Goal: Task Accomplishment & Management: Complete application form

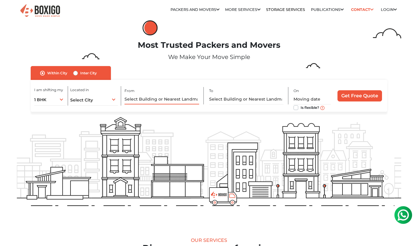
click at [178, 99] on input "text" at bounding box center [162, 99] width 75 height 10
click at [227, 100] on input "text" at bounding box center [246, 99] width 75 height 10
click at [62, 99] on div "1 BHK 1 BHK 2 BHK 3 BHK 3 + BHK FEW ITEMS" at bounding box center [50, 99] width 32 height 12
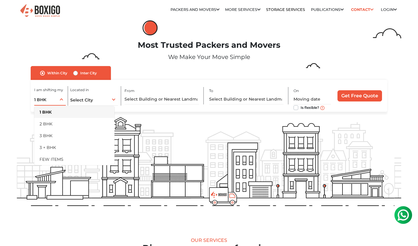
click at [62, 99] on div "1 BHK 1 BHK 2 BHK 3 BHK 3 + BHK FEW ITEMS" at bounding box center [50, 99] width 32 height 12
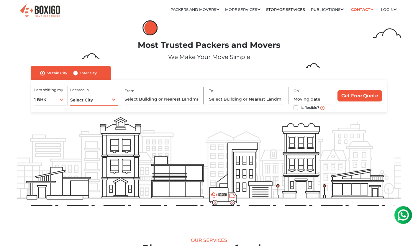
click at [112, 99] on div "Select City Select City Bangalore Bengaluru Bhopal Bhubaneswar Chennai Coimbato…" at bounding box center [94, 99] width 48 height 12
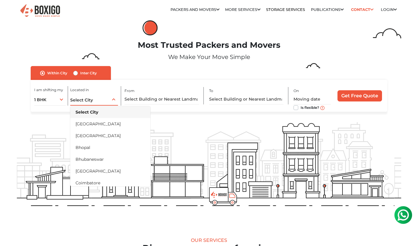
click at [112, 99] on div "Select City Select City Bangalore Bengaluru Bhopal Bhubaneswar Chennai Coimbato…" at bounding box center [94, 99] width 48 height 12
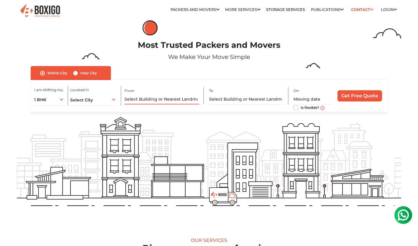
click at [172, 98] on input "text" at bounding box center [162, 99] width 75 height 10
click at [248, 97] on input "text" at bounding box center [246, 99] width 75 height 10
click at [309, 96] on input "text" at bounding box center [312, 99] width 37 height 10
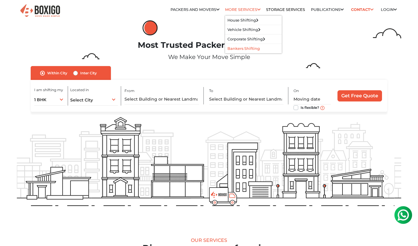
click at [239, 47] on link "Bankers Shifting" at bounding box center [244, 48] width 32 height 4
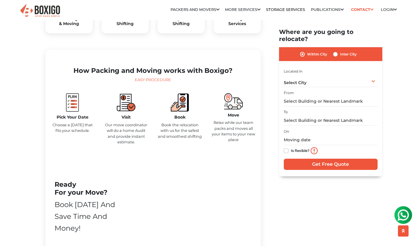
scroll to position [241, 0]
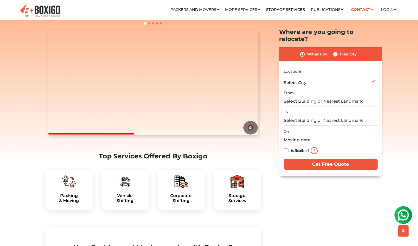
scroll to position [58, 0]
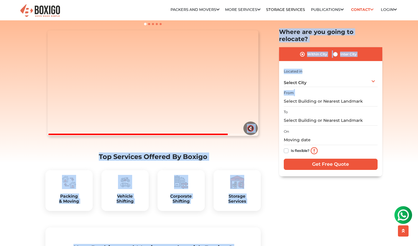
drag, startPoint x: 417, startPoint y: 32, endPoint x: 418, endPoint y: 8, distance: 23.9
drag, startPoint x: 418, startPoint y: 8, endPoint x: 416, endPoint y: 79, distance: 71.1
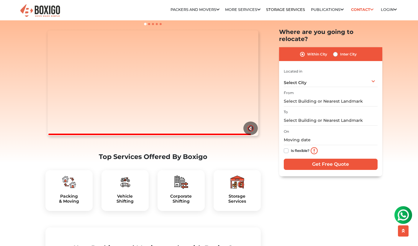
scroll to position [0, 0]
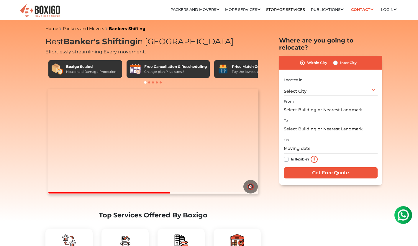
click at [94, 55] on span "Effortlessly streamlining Every movement." at bounding box center [95, 52] width 100 height 6
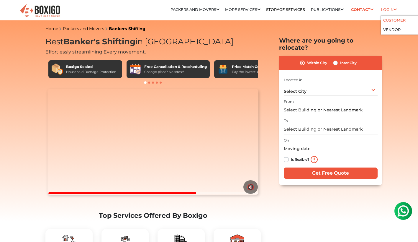
click at [394, 20] on link "Customer" at bounding box center [394, 20] width 22 height 4
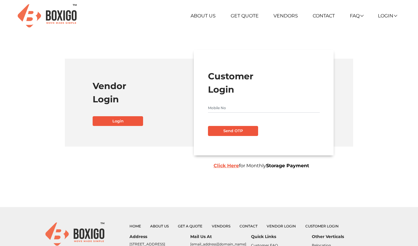
click at [222, 109] on input "text" at bounding box center [264, 107] width 112 height 9
type input "9930966827"
click at [240, 129] on button "Send OTP" at bounding box center [233, 131] width 50 height 10
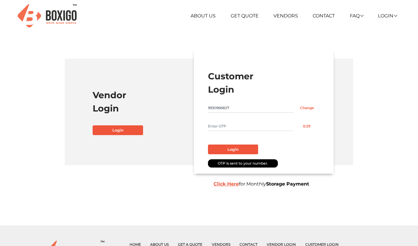
click at [240, 129] on input "text" at bounding box center [251, 126] width 86 height 9
type input "8043"
click at [234, 148] on button "Login" at bounding box center [233, 150] width 50 height 10
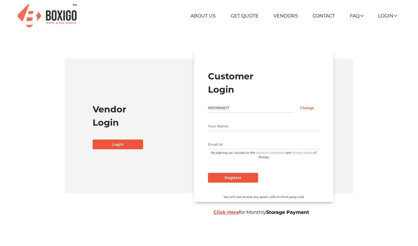
click at [229, 132] on div "By signing up I accept to the terms & conditions and privacy policy of Boxigo" at bounding box center [264, 141] width 112 height 38
click at [229, 126] on input "text" at bounding box center [264, 126] width 112 height 9
type input "Kadiravan"
click at [212, 142] on input "text" at bounding box center [264, 144] width 112 height 9
type input "kadiravant@gmail.com"
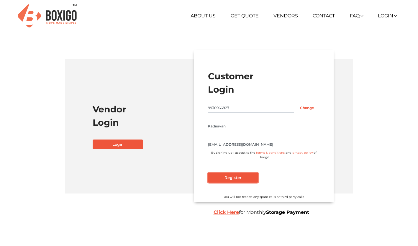
click at [237, 176] on input "Register" at bounding box center [233, 178] width 50 height 10
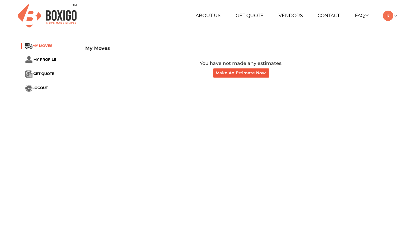
click at [47, 45] on span "MY MOVES" at bounding box center [42, 45] width 20 height 4
click at [47, 59] on span "MY PROFILE" at bounding box center [44, 59] width 23 height 4
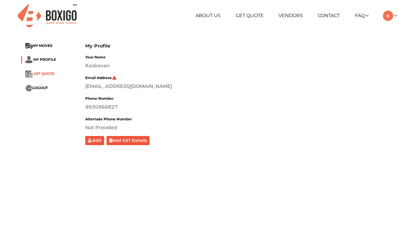
click at [45, 74] on span "GET QUOTE" at bounding box center [43, 73] width 21 height 4
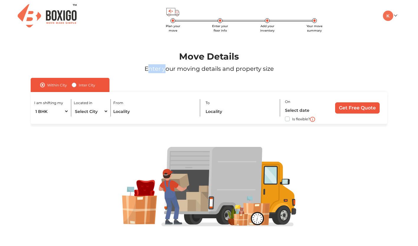
click at [45, 74] on div "Move Details Enter your moving details and property size" at bounding box center [209, 64] width 394 height 27
click at [361, 105] on input "Get Free Quote" at bounding box center [357, 107] width 45 height 11
click at [121, 112] on input "text" at bounding box center [154, 111] width 82 height 10
click at [82, 112] on select "Select City Bangalore Bengaluru Bhopal Bhubaneswar Chennai Coimbatore Cuttack D…" at bounding box center [91, 111] width 35 height 10
click at [49, 16] on img at bounding box center [47, 15] width 59 height 23
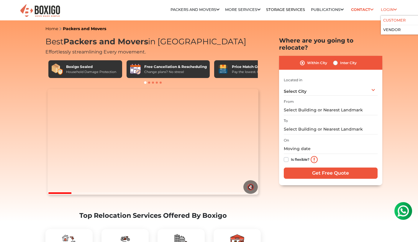
click at [394, 20] on link "Customer" at bounding box center [394, 20] width 22 height 4
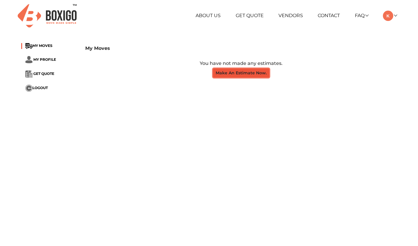
click at [246, 75] on button "Make An Estimate Now." at bounding box center [241, 72] width 56 height 9
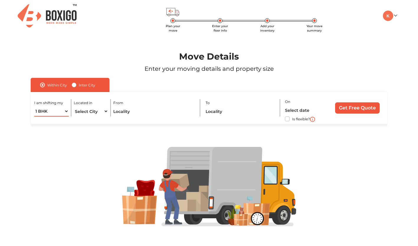
click at [58, 113] on select "1 BHK 2 BHK 3 BHK 3 + BHK FEW ITEMS" at bounding box center [51, 111] width 35 height 10
click at [83, 114] on select "Select City Bangalore Bengaluru Bhopal Bhubaneswar Chennai Coimbatore Cuttack D…" at bounding box center [91, 111] width 35 height 10
select select "[GEOGRAPHIC_DATA]"
click at [74, 106] on select "Select City Bangalore Bengaluru Bhopal Bhubaneswar Chennai Coimbatore Cuttack D…" at bounding box center [91, 111] width 35 height 10
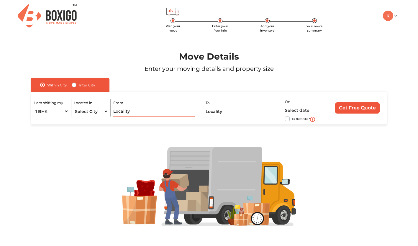
click at [123, 114] on input "text" at bounding box center [154, 111] width 82 height 10
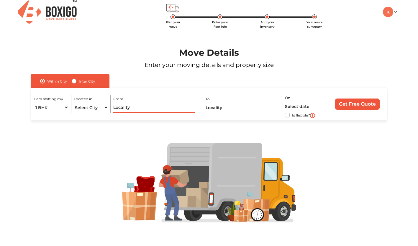
scroll to position [2, 0]
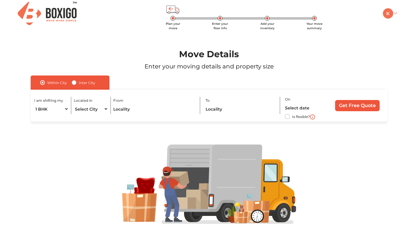
click at [395, 11] on link at bounding box center [390, 13] width 14 height 6
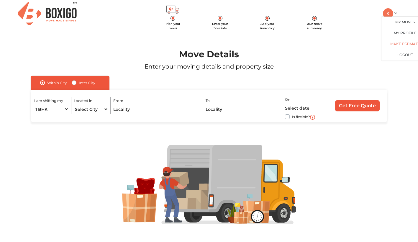
click at [403, 42] on link "Make Estimate" at bounding box center [405, 43] width 47 height 11
click at [405, 19] on link "My Moves" at bounding box center [405, 22] width 47 height 11
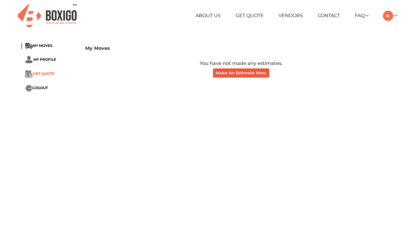
click at [39, 74] on span "GET QUOTE" at bounding box center [43, 73] width 21 height 4
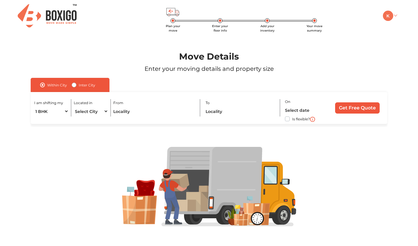
click at [393, 13] on img at bounding box center [388, 16] width 10 height 10
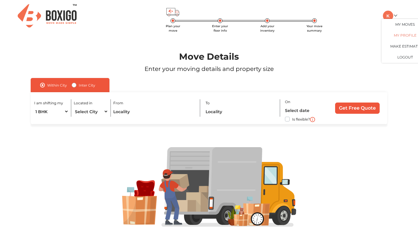
click at [401, 34] on link "My Profile" at bounding box center [405, 35] width 47 height 11
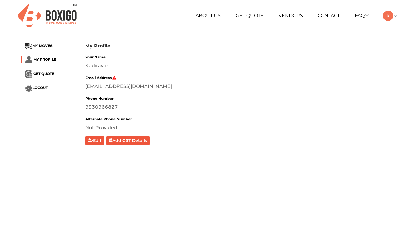
click at [45, 71] on li "GET QUOTE" at bounding box center [48, 74] width 55 height 7
click at [42, 74] on span "GET QUOTE" at bounding box center [43, 73] width 21 height 4
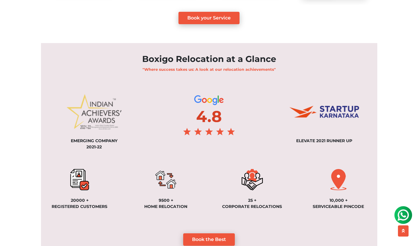
scroll to position [380, 0]
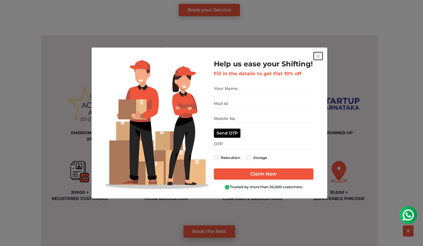
click at [318, 55] on img "get free quote dialog" at bounding box center [317, 56] width 5 height 5
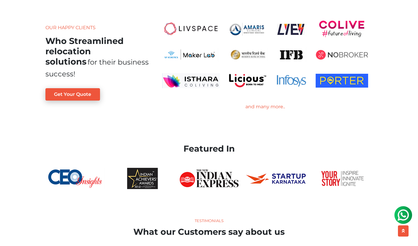
scroll to position [1088, 0]
